Goal: Information Seeking & Learning: Learn about a topic

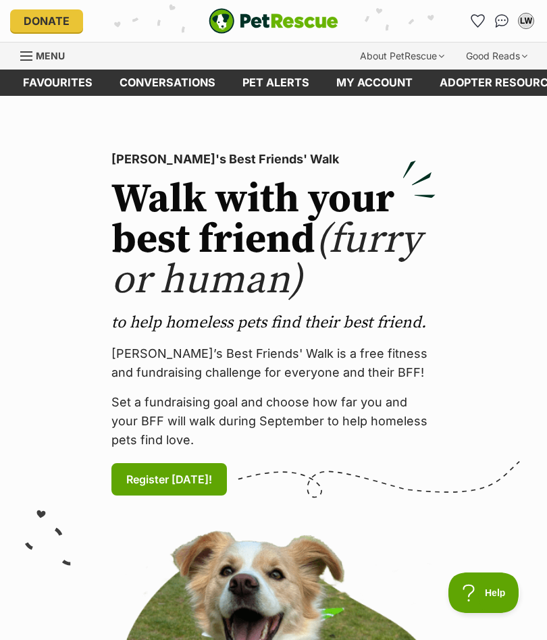
click at [273, 83] on link "Pet alerts" at bounding box center [276, 83] width 94 height 26
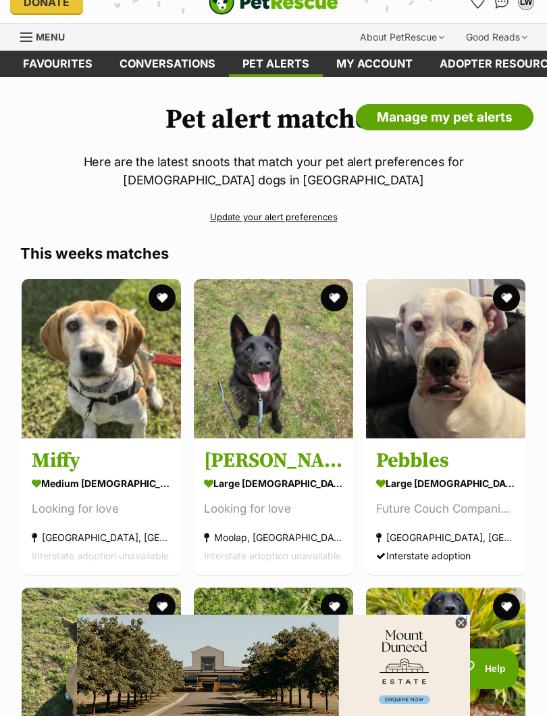
scroll to position [18, 0]
click at [462, 366] on img at bounding box center [445, 359] width 159 height 159
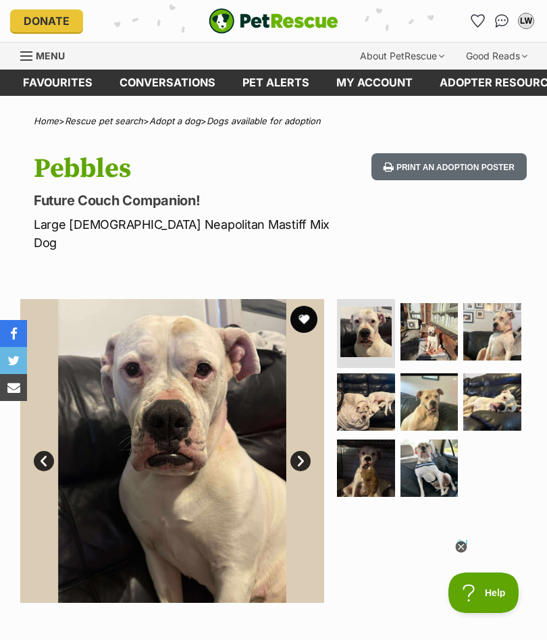
click at [291, 81] on link "Pet alerts" at bounding box center [276, 83] width 94 height 26
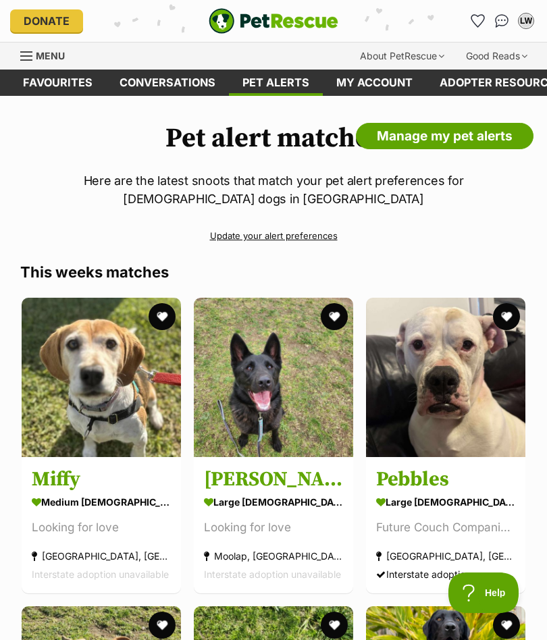
click at [475, 23] on icon "Favourites" at bounding box center [477, 21] width 13 height 12
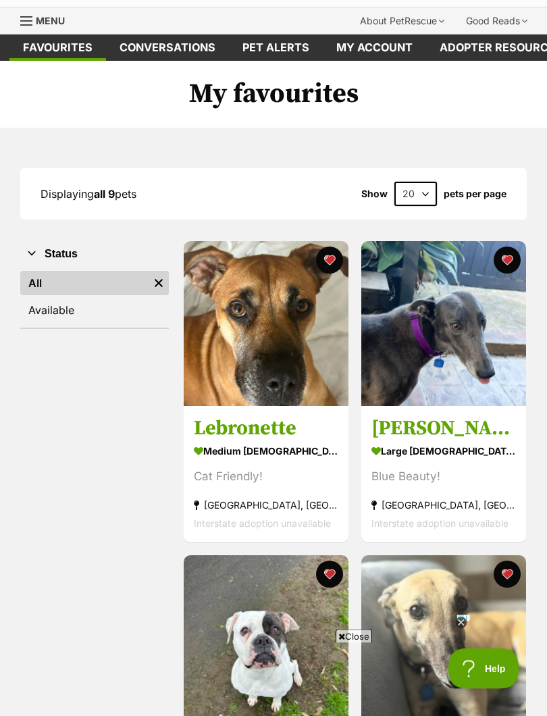
scroll to position [34, 0]
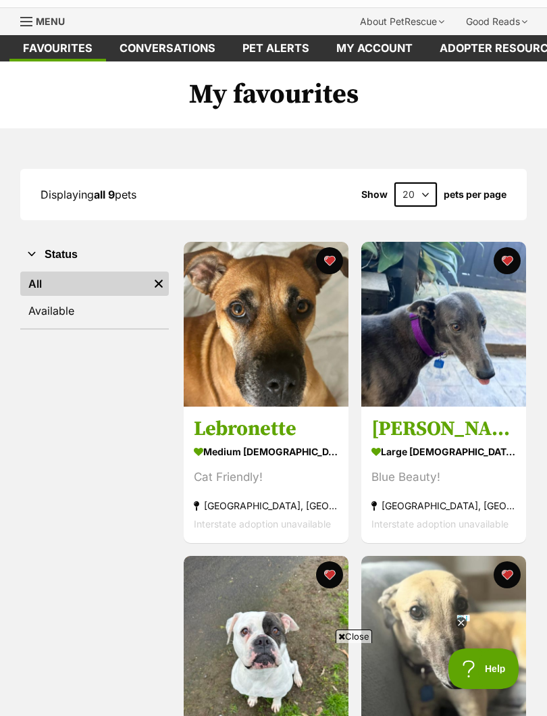
click at [267, 409] on link "Lebronette medium [DEMOGRAPHIC_DATA] Dog Cat Friendly! [GEOGRAPHIC_DATA], [GEOG…" at bounding box center [266, 474] width 165 height 137
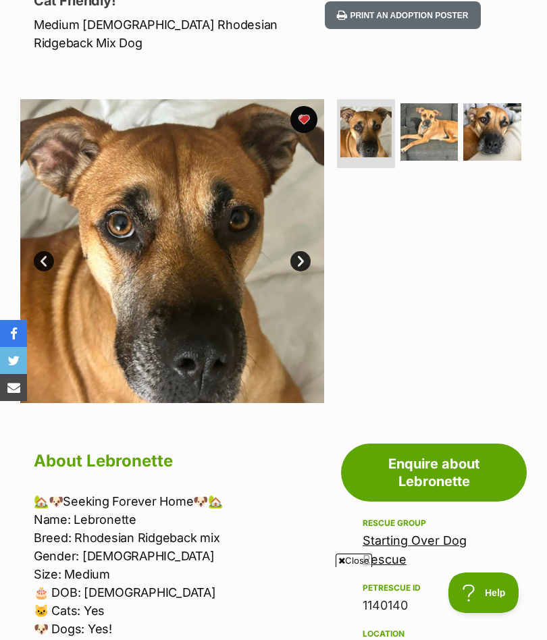
scroll to position [194, 0]
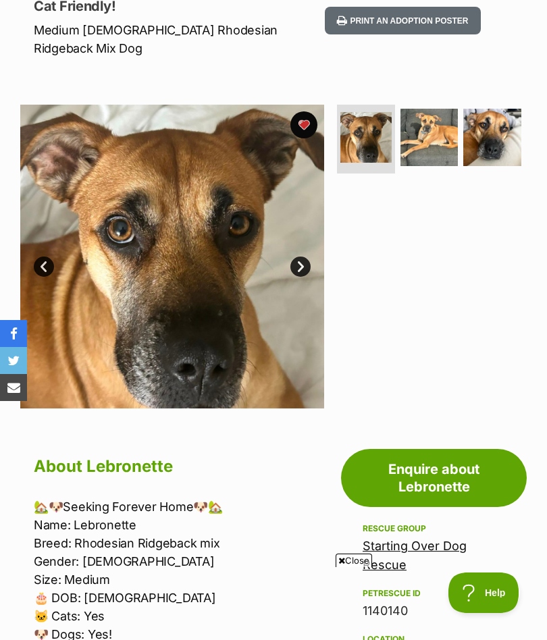
click at [234, 275] on img at bounding box center [172, 257] width 304 height 304
click at [425, 117] on img at bounding box center [429, 138] width 58 height 58
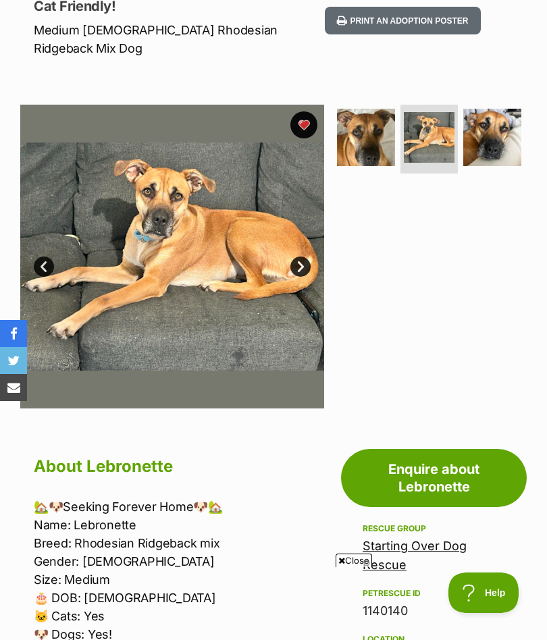
click at [483, 116] on img at bounding box center [492, 138] width 58 height 58
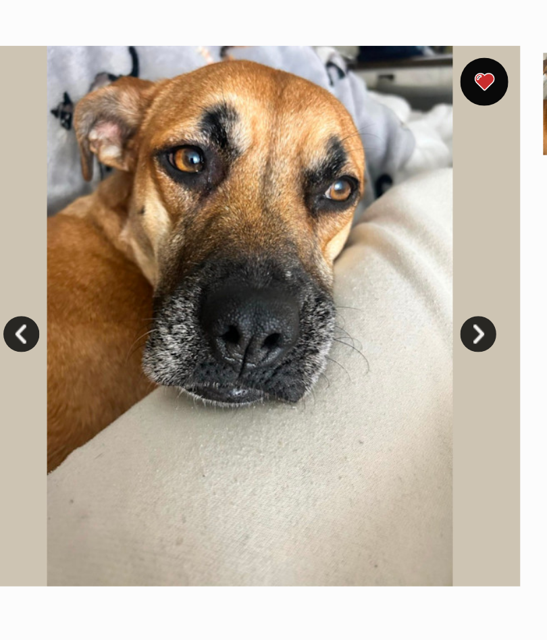
click at [290, 257] on link "Next" at bounding box center [300, 267] width 20 height 20
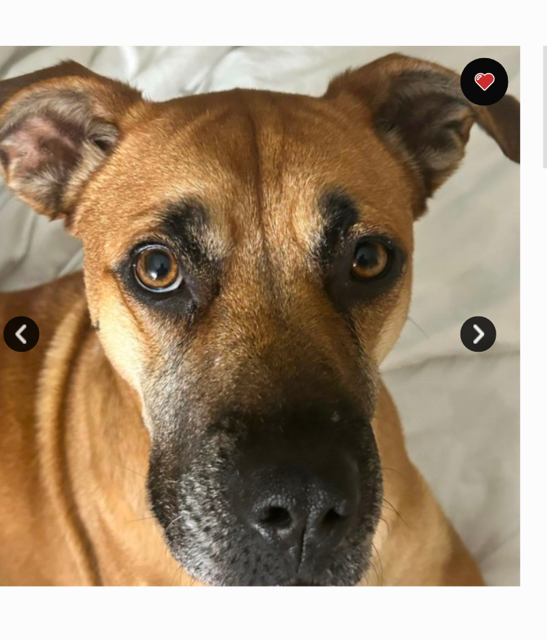
click at [290, 257] on link "Next" at bounding box center [300, 267] width 20 height 20
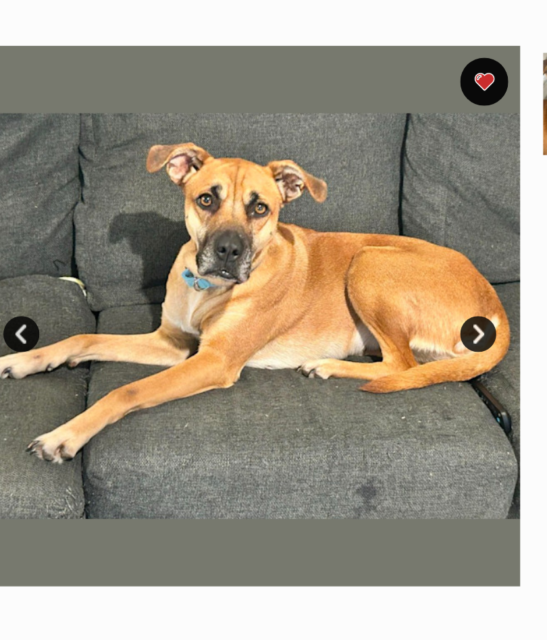
click at [290, 257] on link "Next" at bounding box center [300, 267] width 20 height 20
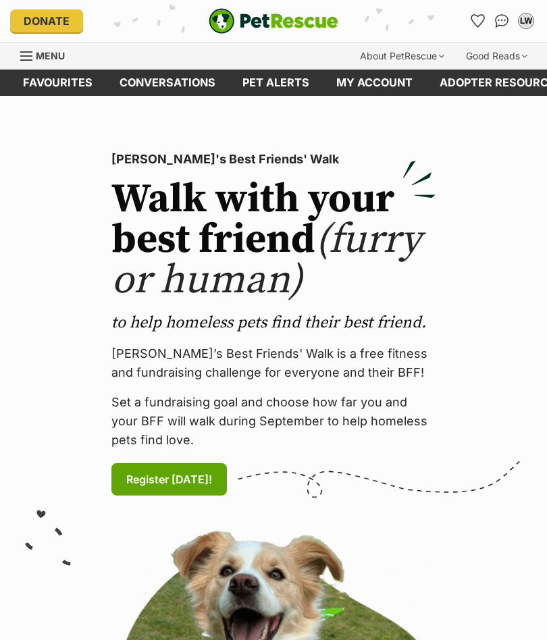
click at [280, 82] on link "Pet alerts" at bounding box center [276, 83] width 94 height 26
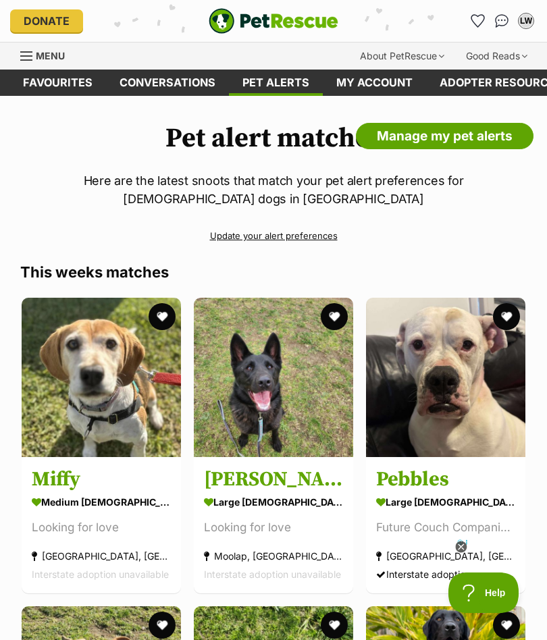
click at [478, 21] on icon "Favourites" at bounding box center [477, 21] width 13 height 12
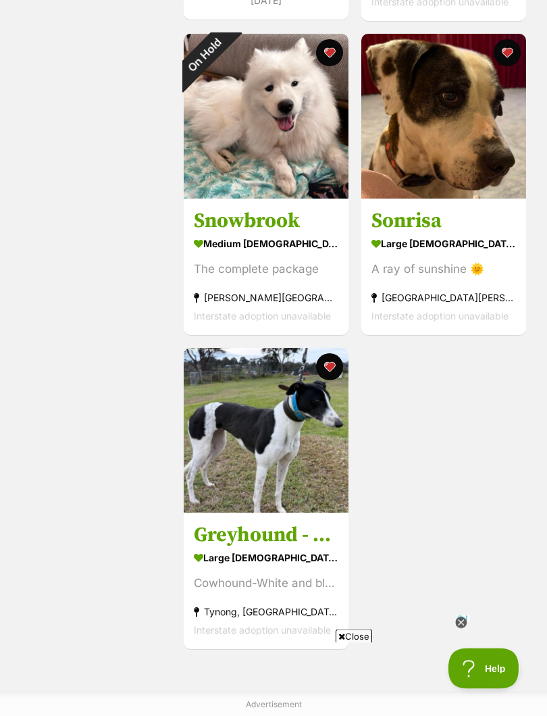
scroll to position [1184, 0]
click at [292, 434] on img at bounding box center [266, 430] width 165 height 165
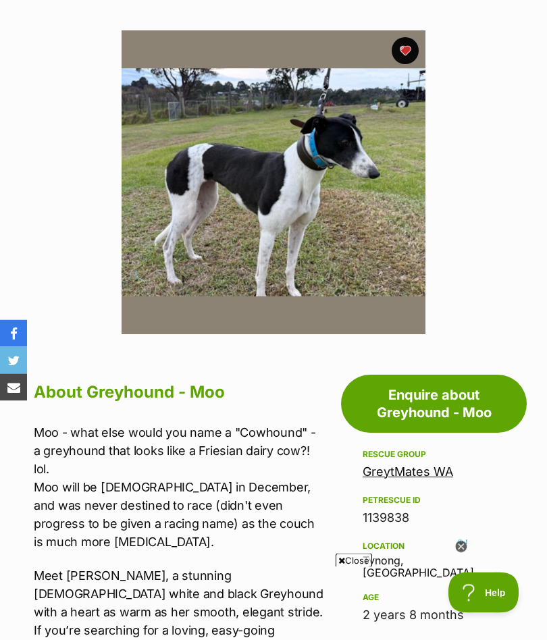
scroll to position [222, 0]
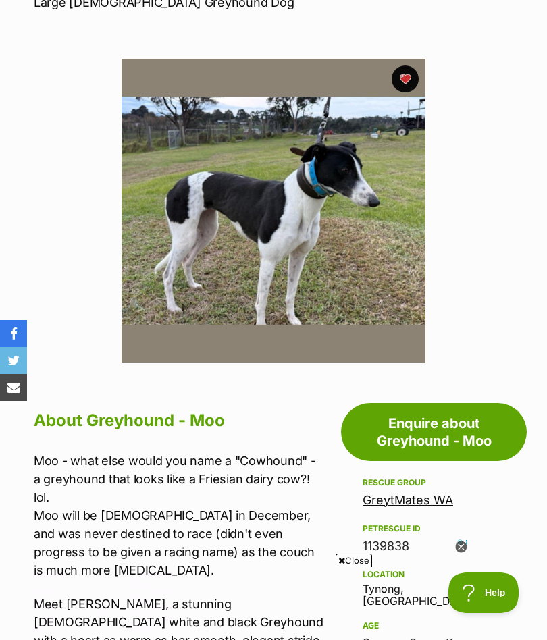
click at [207, 220] on img at bounding box center [274, 211] width 304 height 304
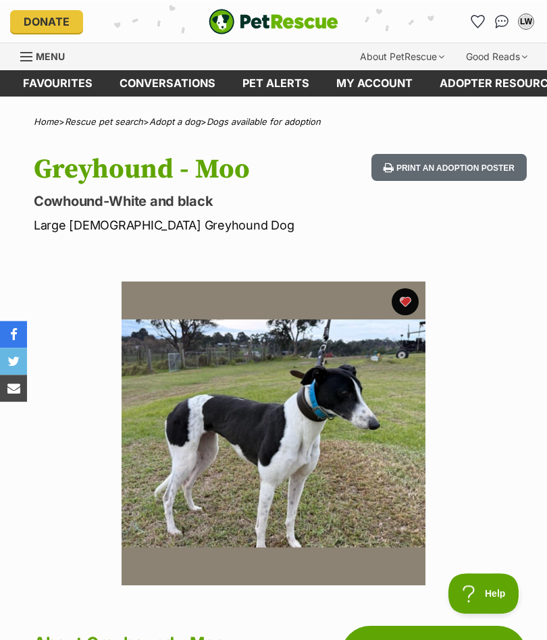
scroll to position [0, 0]
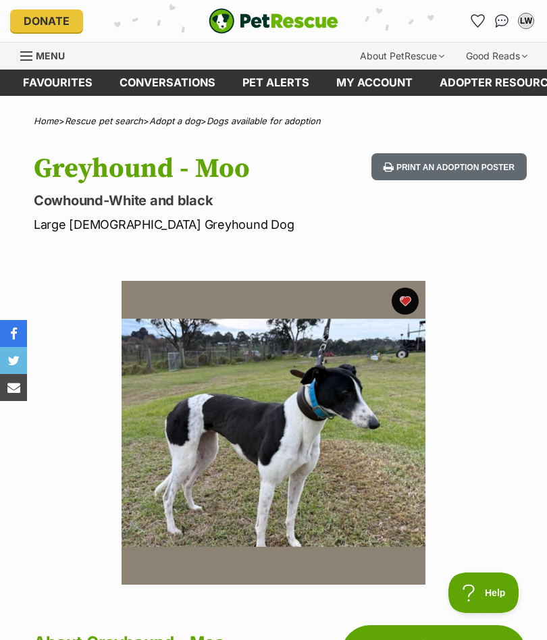
click at [473, 25] on icon "Favourites" at bounding box center [478, 21] width 14 height 14
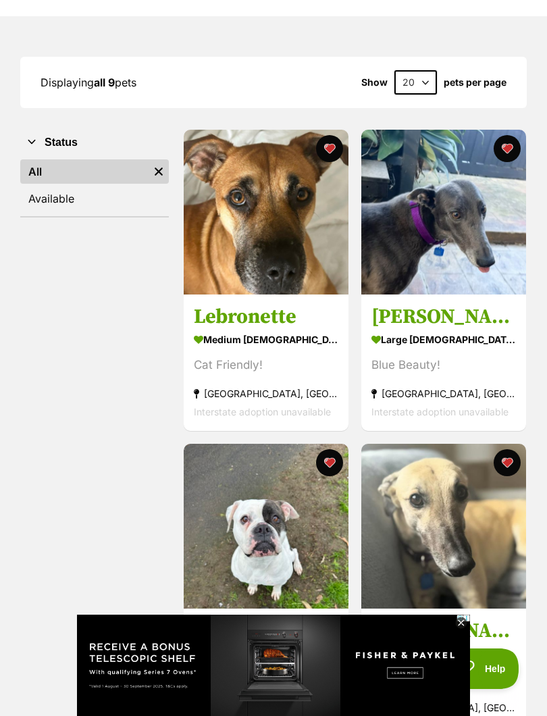
click at [458, 325] on h3 "[PERSON_NAME]" at bounding box center [443, 317] width 144 height 26
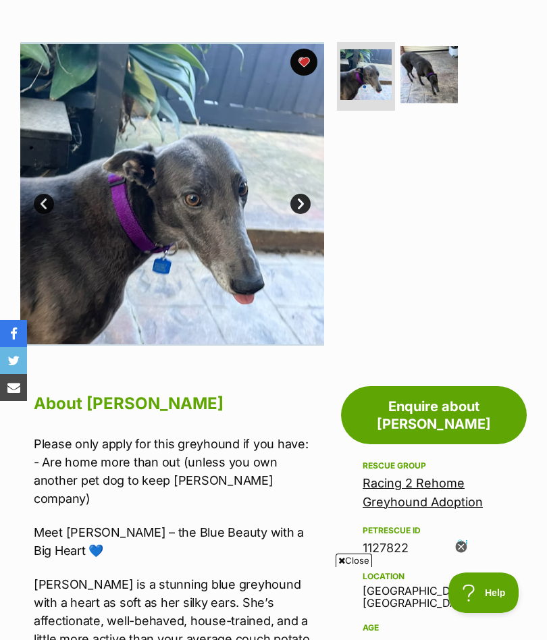
scroll to position [238, 0]
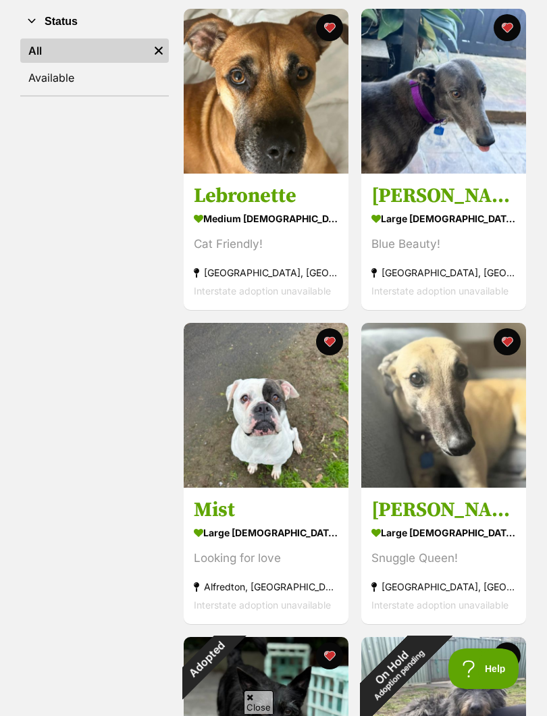
scroll to position [377, 0]
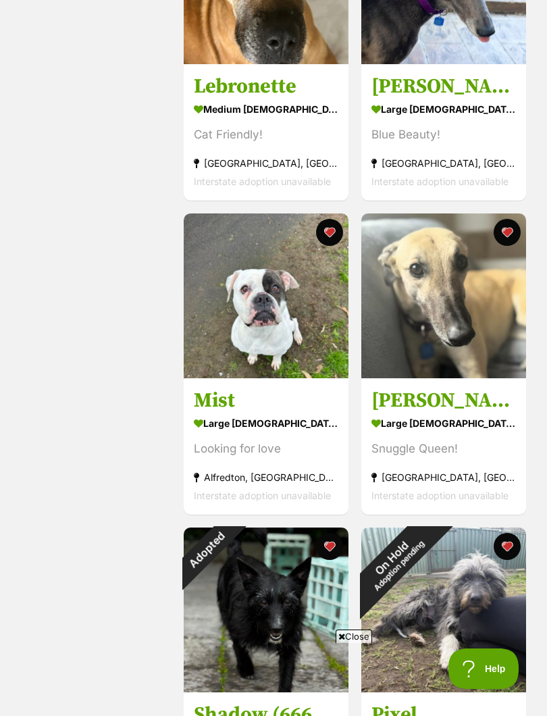
click at [270, 315] on img at bounding box center [266, 295] width 165 height 165
